Goal: Task Accomplishment & Management: Manage account settings

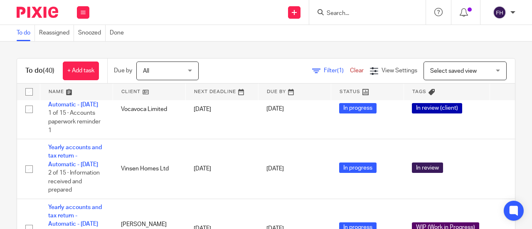
scroll to position [243, 0]
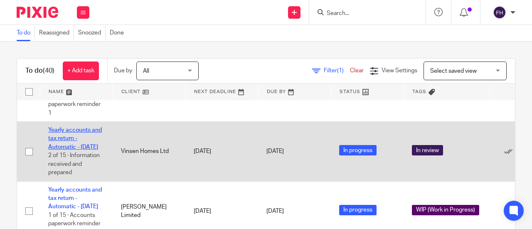
click at [71, 150] on link "Yearly accounts and tax return - Automatic - [DATE]" at bounding box center [75, 138] width 54 height 23
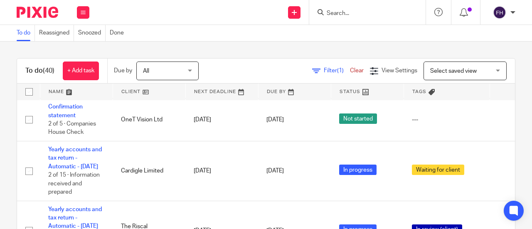
scroll to position [39, 0]
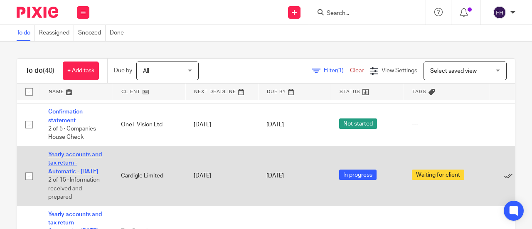
click at [66, 152] on link "Yearly accounts and tax return - Automatic - December 2024" at bounding box center [75, 163] width 54 height 23
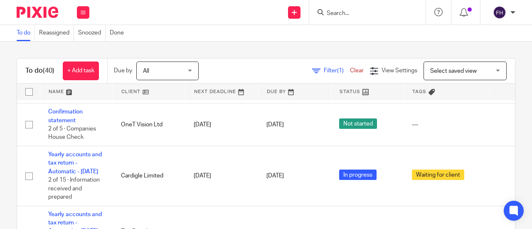
click at [270, 31] on div "To do Reassigned Snoozed Done" at bounding box center [266, 33] width 532 height 17
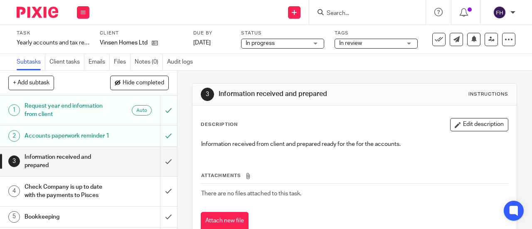
click at [288, 46] on span "In progress" at bounding box center [277, 43] width 62 height 9
click at [377, 41] on span "In review" at bounding box center [370, 43] width 62 height 9
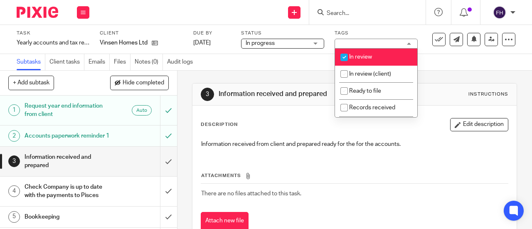
click at [370, 54] on span "In review" at bounding box center [360, 57] width 23 height 6
checkbox input "false"
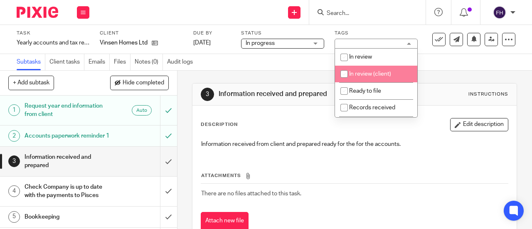
click at [365, 74] on span "In review (client)" at bounding box center [370, 74] width 42 height 6
checkbox input "true"
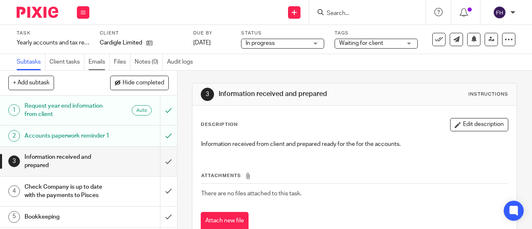
click at [98, 61] on link "Emails" at bounding box center [99, 62] width 21 height 16
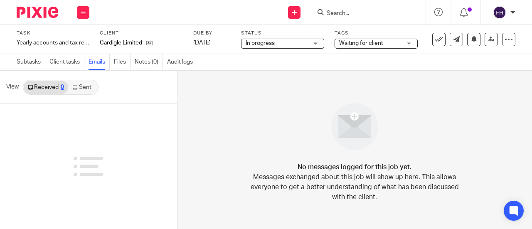
click at [120, 63] on link "Files" at bounding box center [122, 62] width 17 height 16
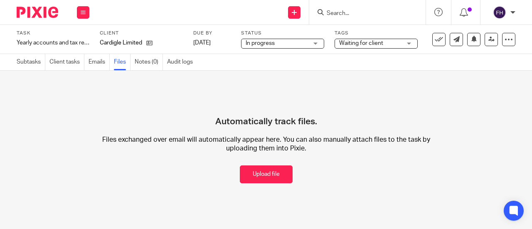
click at [91, 63] on link "Emails" at bounding box center [99, 62] width 21 height 16
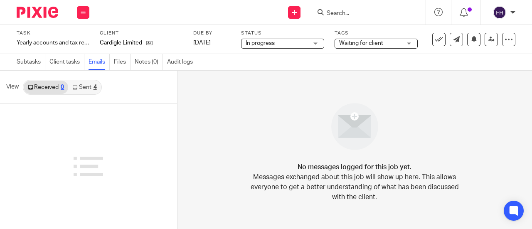
click at [79, 89] on link "Sent 4" at bounding box center [84, 87] width 32 height 13
